Goal: Information Seeking & Learning: Find specific fact

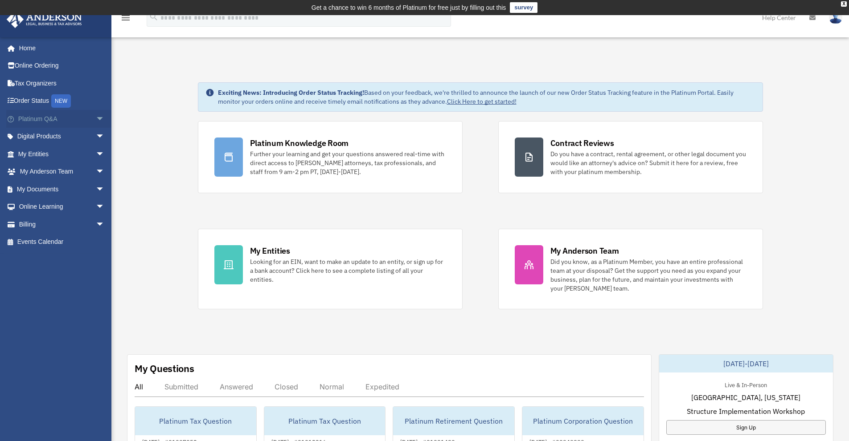
click at [40, 122] on link "Platinum Q&A arrow_drop_down" at bounding box center [62, 119] width 112 height 18
click at [96, 118] on span "arrow_drop_down" at bounding box center [105, 119] width 18 height 18
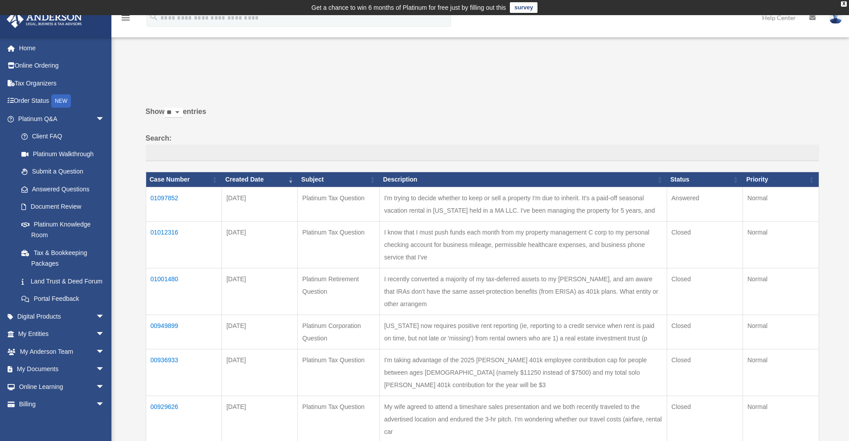
click at [163, 198] on td "01097852" at bounding box center [184, 204] width 76 height 34
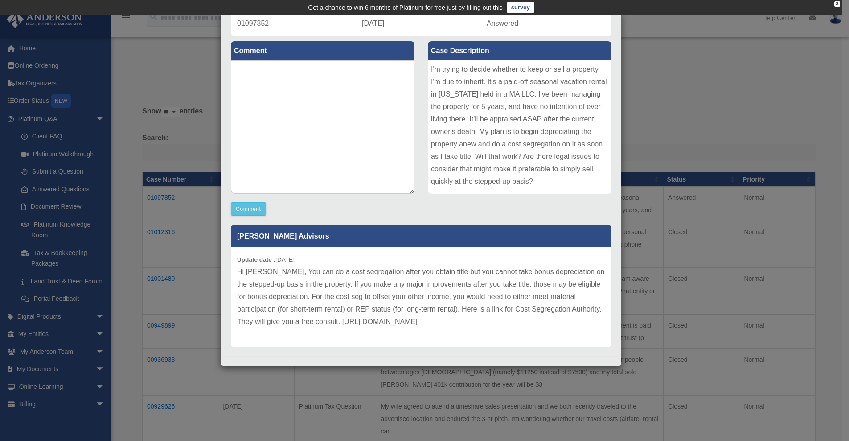
scroll to position [90, 0]
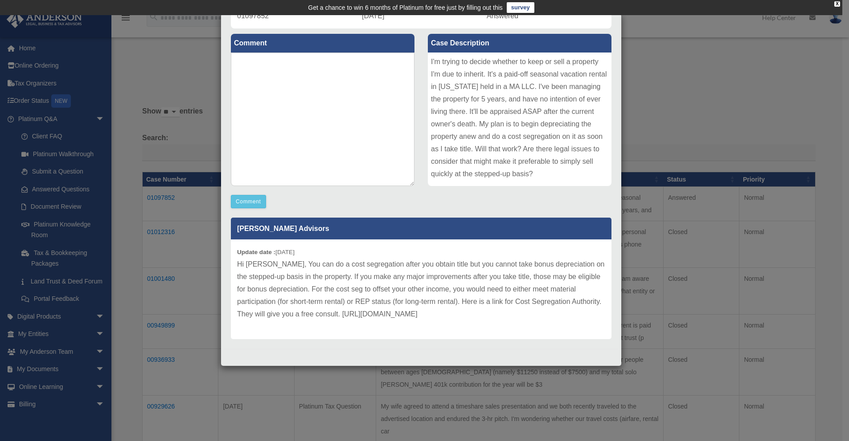
drag, startPoint x: 490, startPoint y: 313, endPoint x: 274, endPoint y: 265, distance: 220.9
click at [274, 265] on p "Hi [PERSON_NAME], You can do a cost segregation after you obtain title but you …" at bounding box center [421, 289] width 368 height 62
copy p "You can do a cost segregation after you obtain title but you cannot take bonus …"
